Goal: Check status: Check status

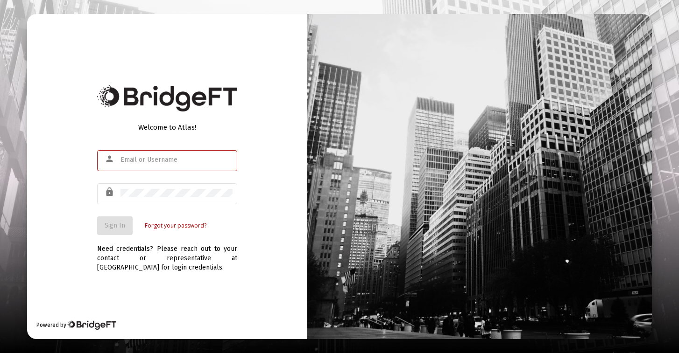
type input "clairefountain246@gmail.com"
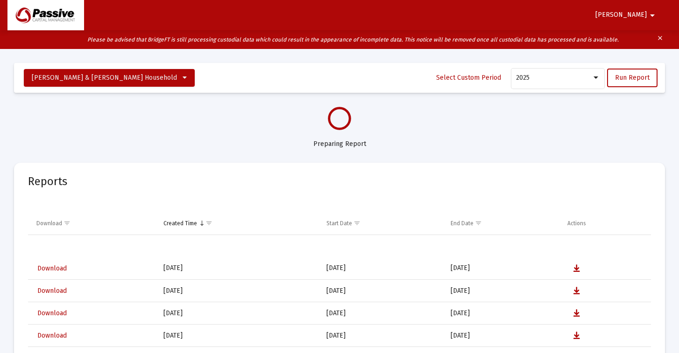
select select "View all"
